Goal: Transaction & Acquisition: Purchase product/service

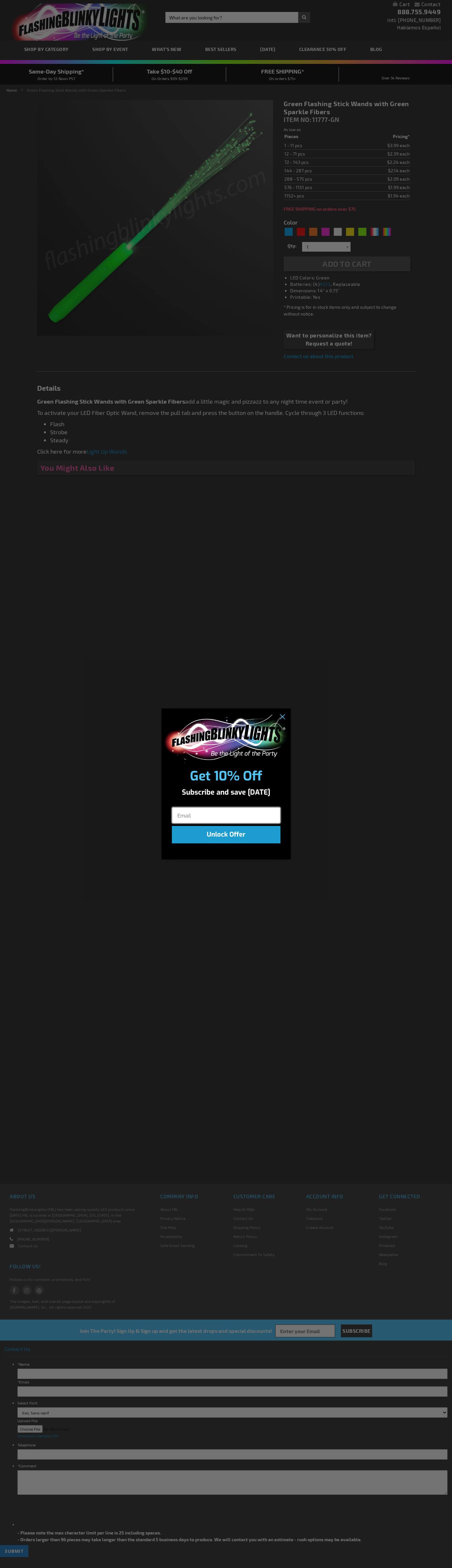
type input "5648"
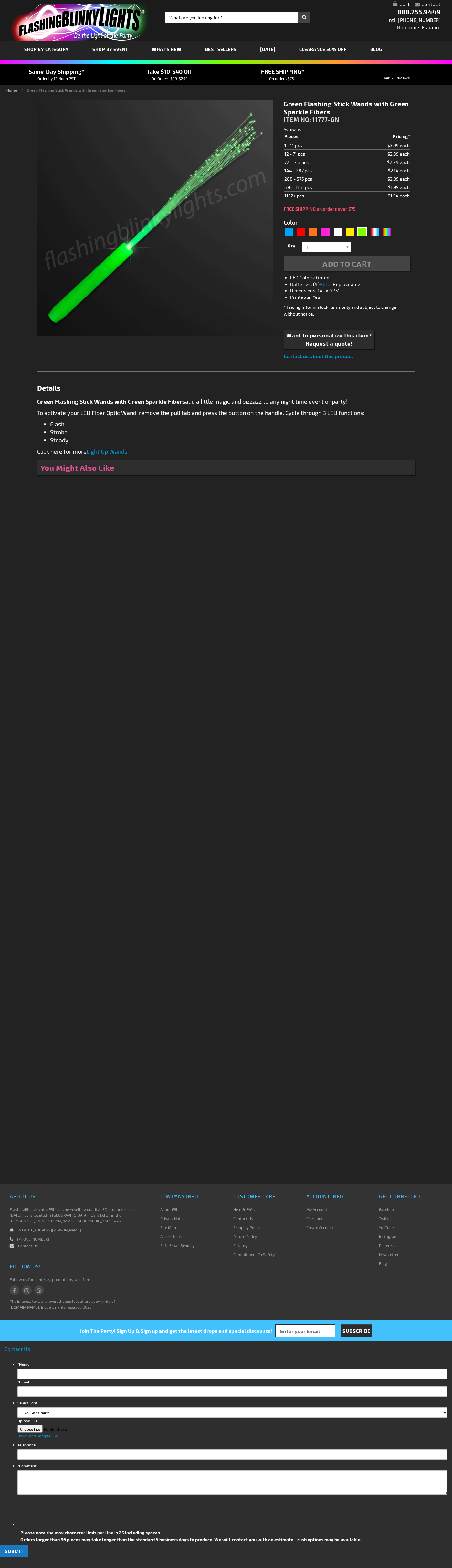
type input "5648"
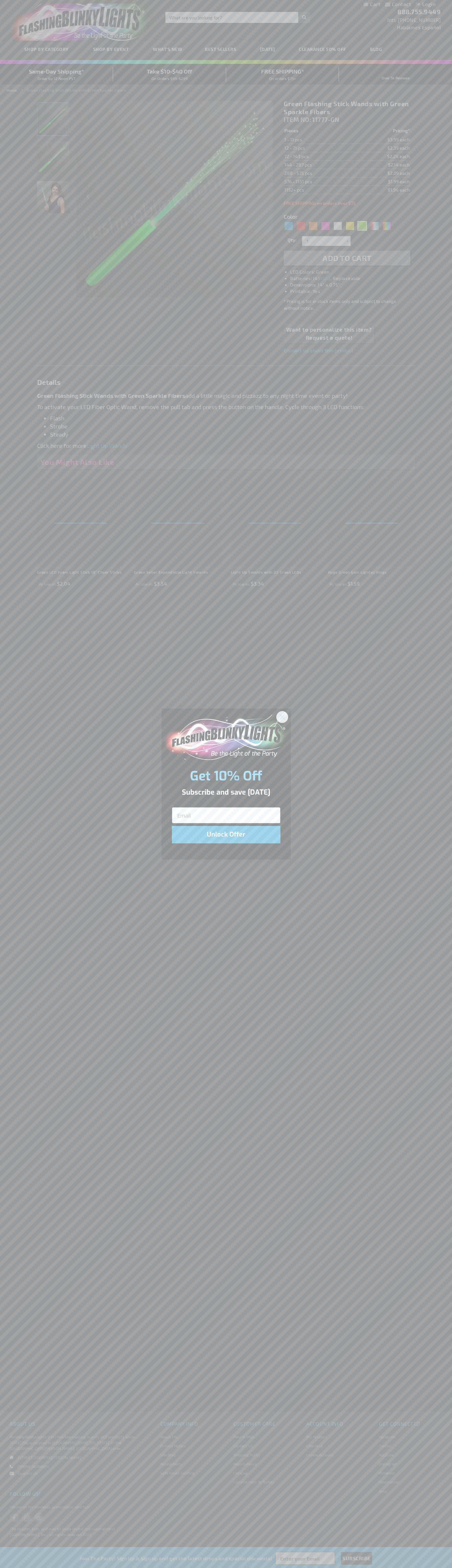
click at [282, 716] on icon "Close dialog" at bounding box center [281, 716] width 4 height 4
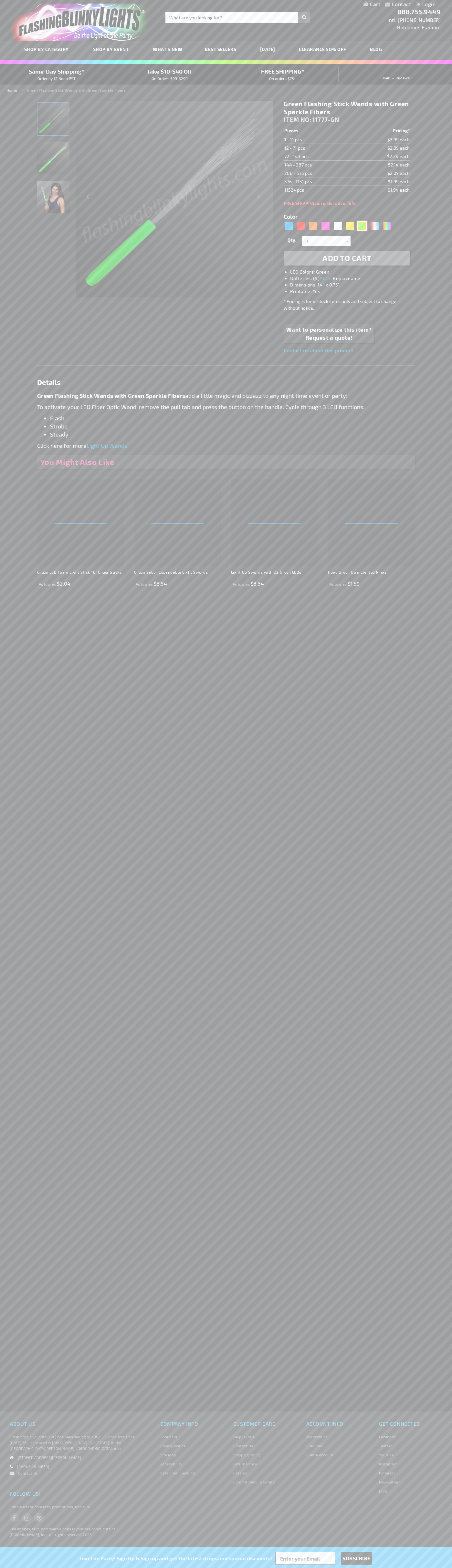
click at [362, 226] on div "Green" at bounding box center [362, 226] width 10 height 10
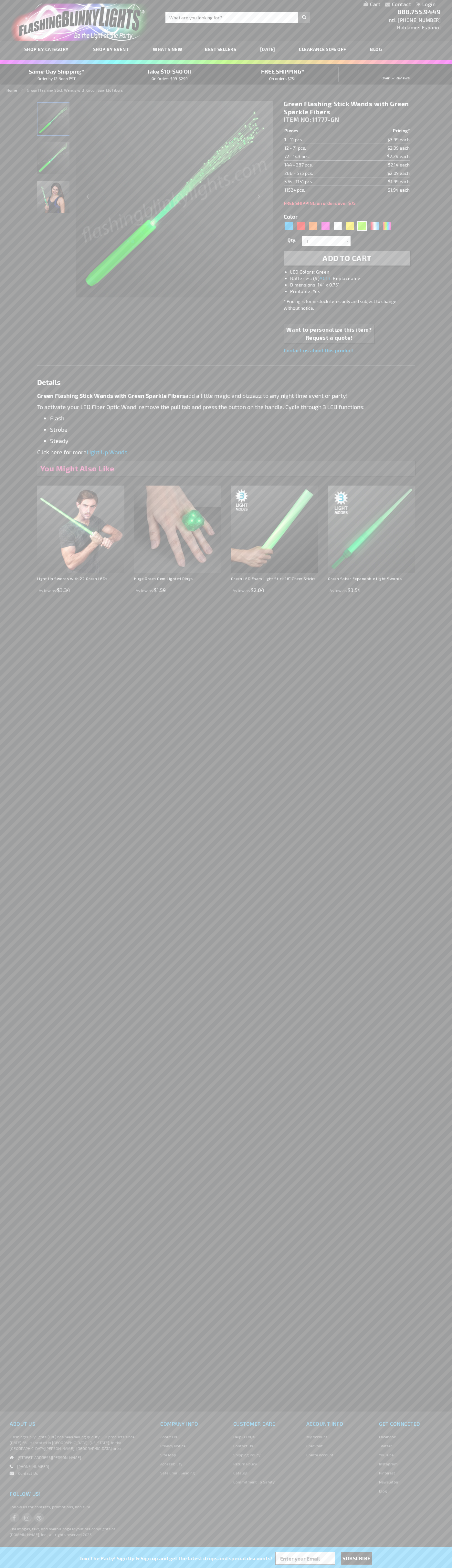
click at [347, 258] on span "Add to Cart" at bounding box center [347, 257] width 49 height 9
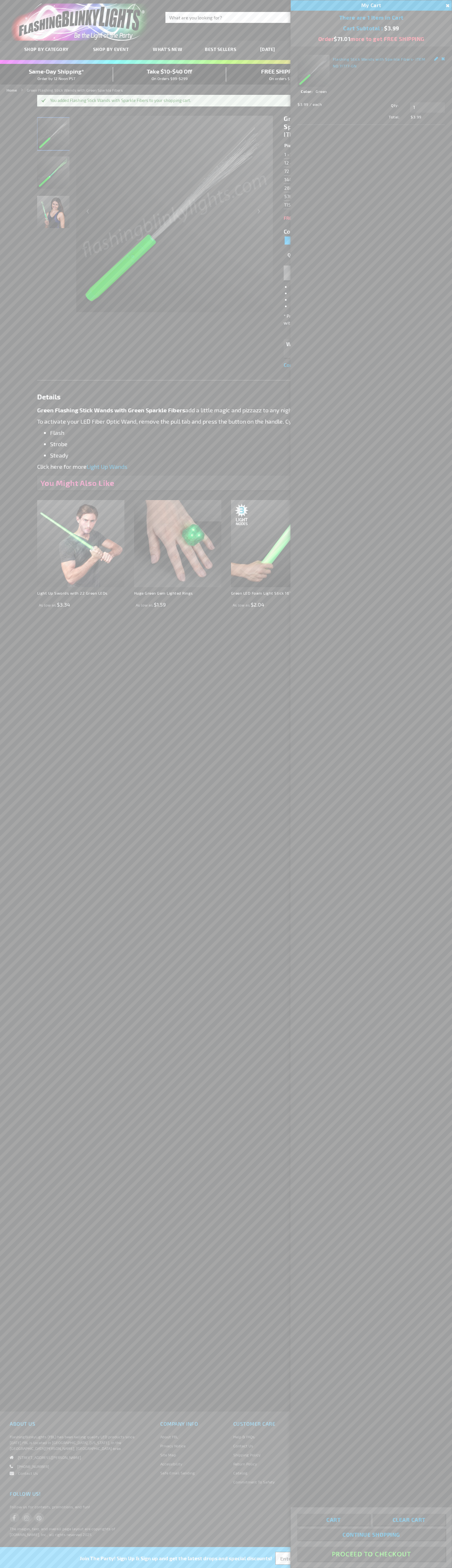
click at [371, 1554] on button "Proceed To Checkout" at bounding box center [371, 1554] width 148 height 15
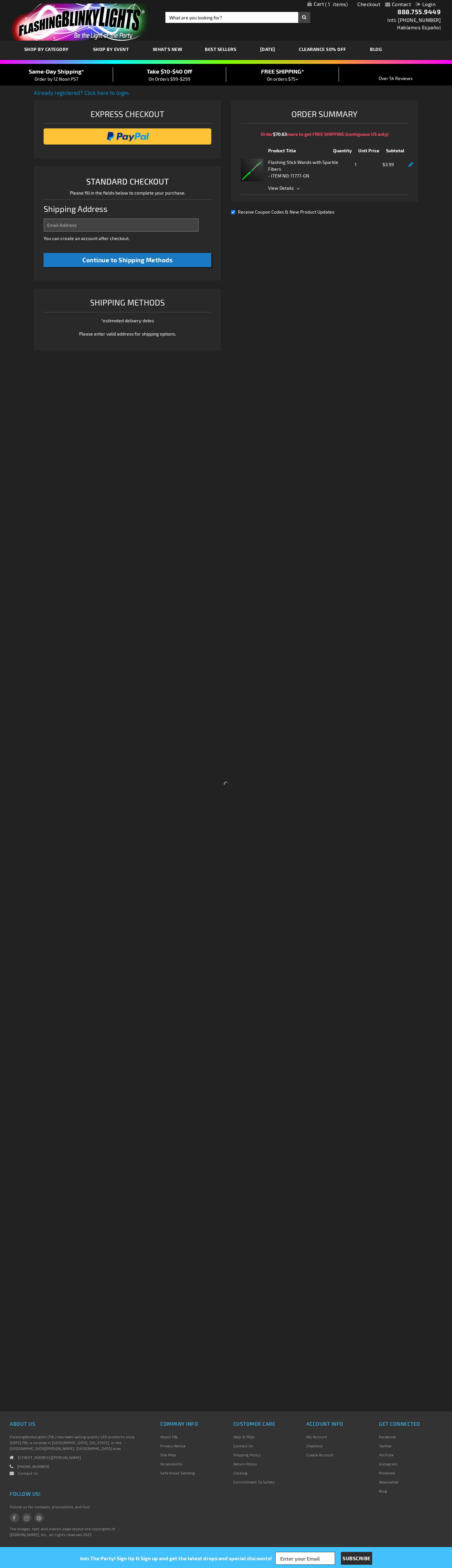
select select "US"
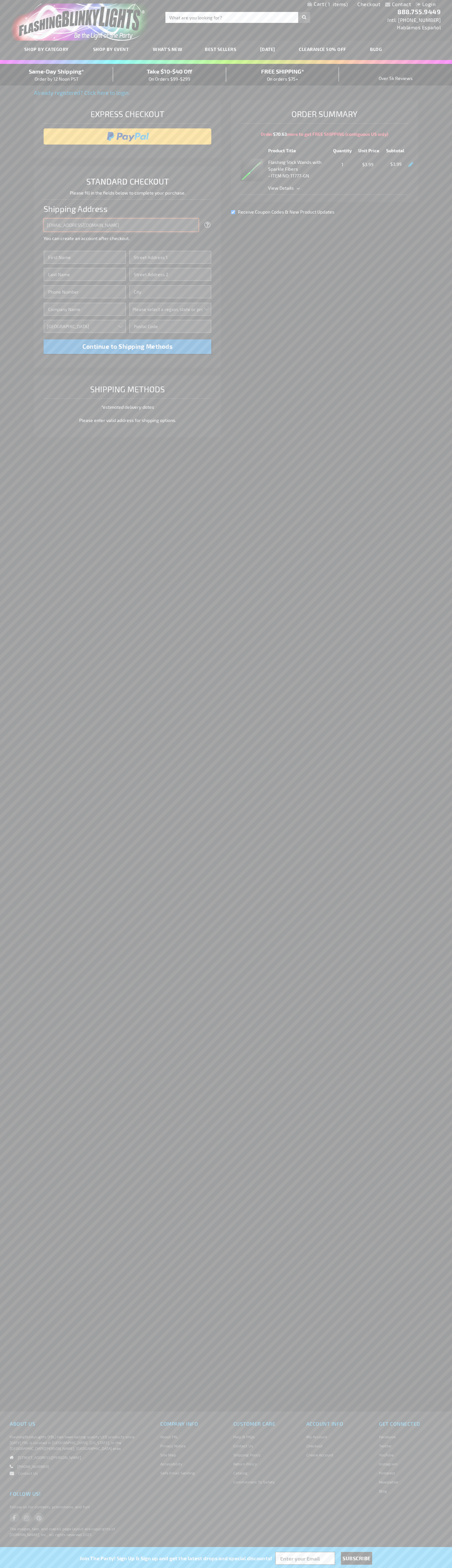
type input "johnsmith005@storebotmail.joonix.net"
type input "John"
type input "201 S. Division St. McKinley Towne Center"
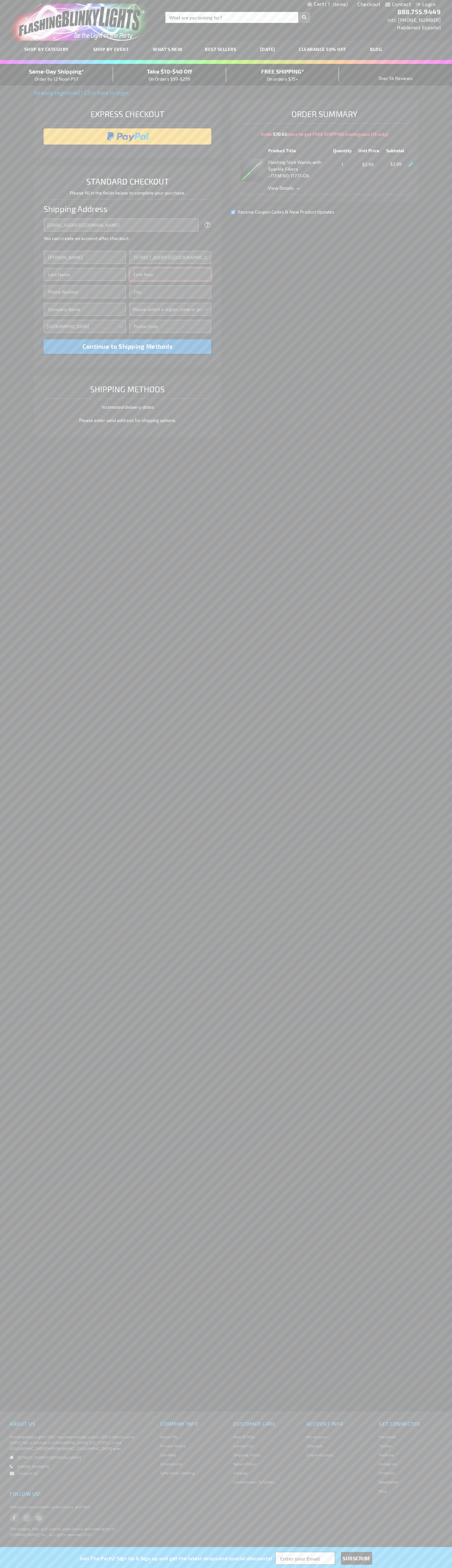
type input "First floor"
type input "ann arbor"
select select "33"
type input "48104"
type input "Smith"
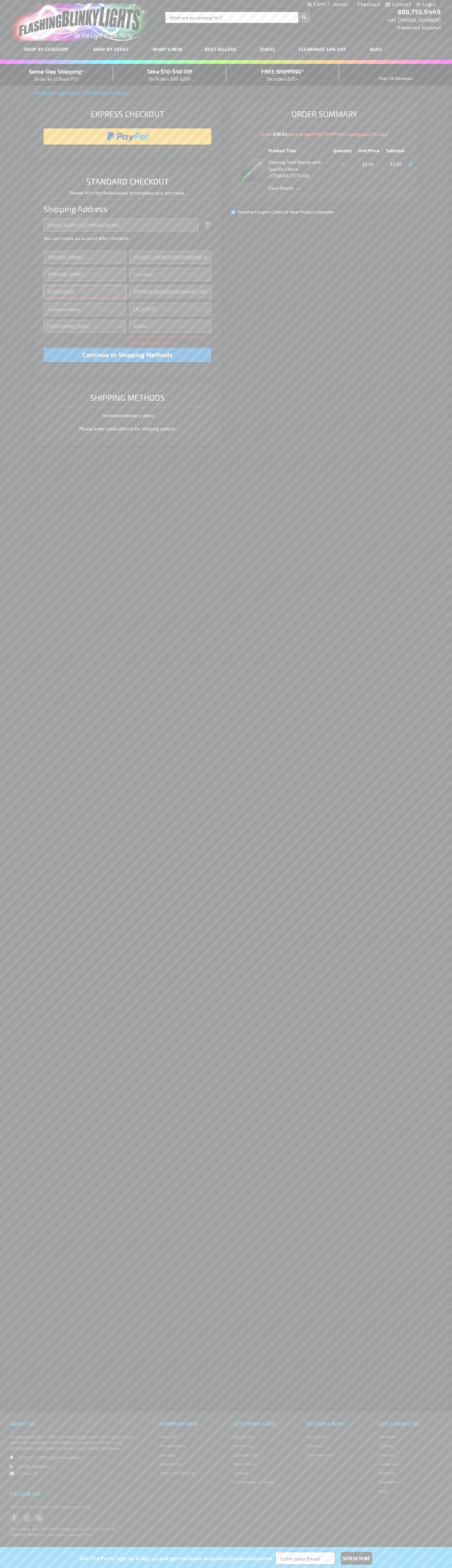
type input "6502530000"
type input "John Smith"
click at [57, 75] on div "Same-Day Shipping* Order by 12 Noon PST" at bounding box center [57, 74] width 113 height 15
click at [127, 136] on input "image" at bounding box center [127, 136] width 161 height 13
